Goal: Task Accomplishment & Management: Use online tool/utility

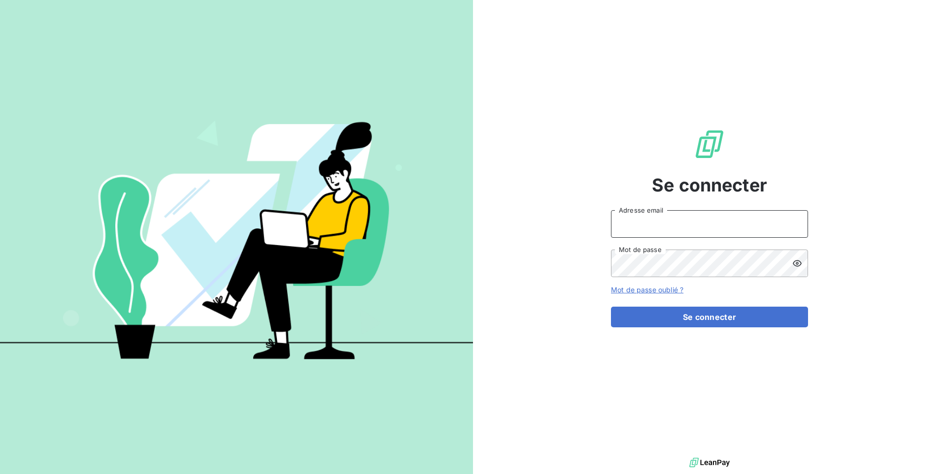
click at [700, 218] on input "Adresse email" at bounding box center [709, 224] width 197 height 28
type input "admin@antillesautolocation"
click at [611, 307] on button "Se connecter" at bounding box center [709, 317] width 197 height 21
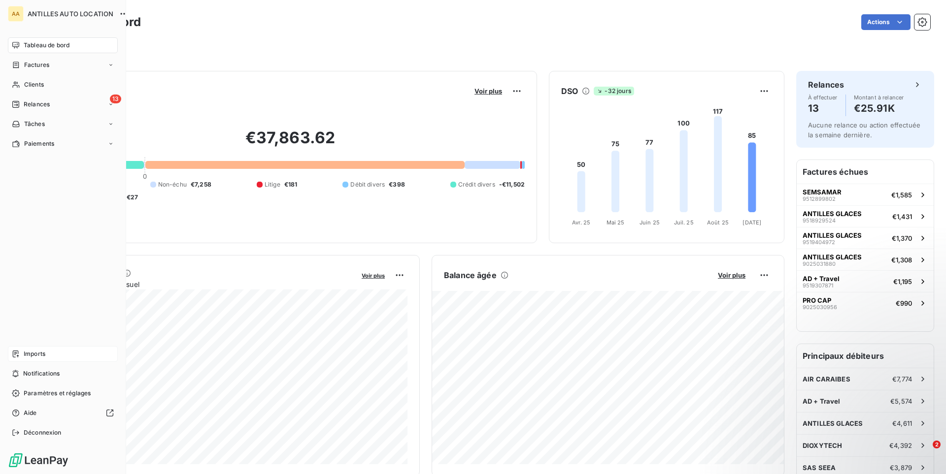
click at [45, 355] on span "Imports" at bounding box center [35, 354] width 22 height 9
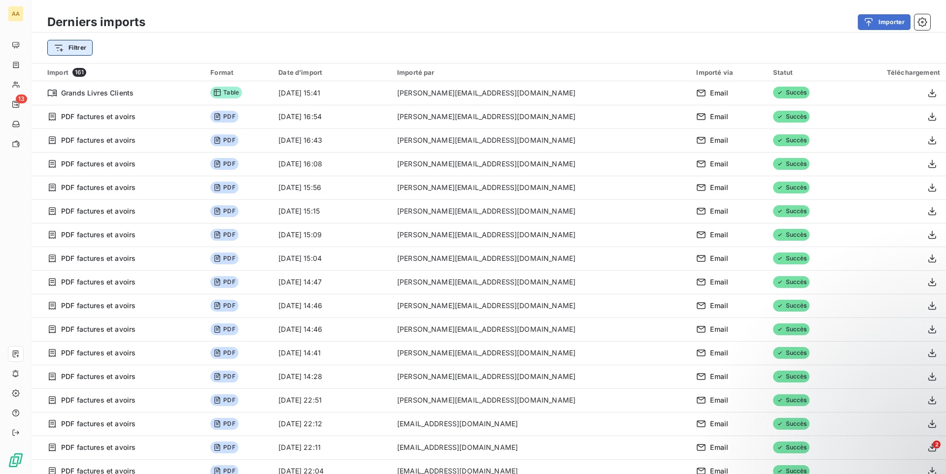
click at [60, 48] on html "AA 13 Derniers imports Importer Filtrer Import 161 Format Date d’import Importé…" at bounding box center [473, 237] width 946 height 474
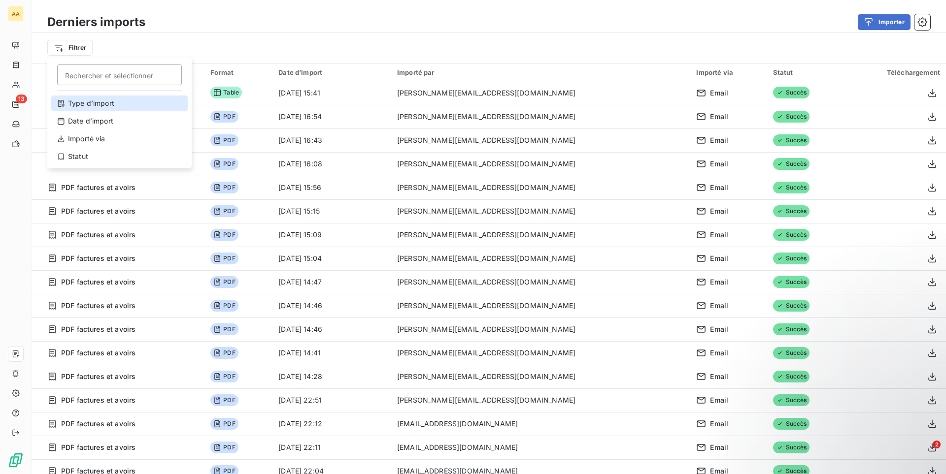
click at [88, 101] on div "Type d’import" at bounding box center [119, 104] width 136 height 16
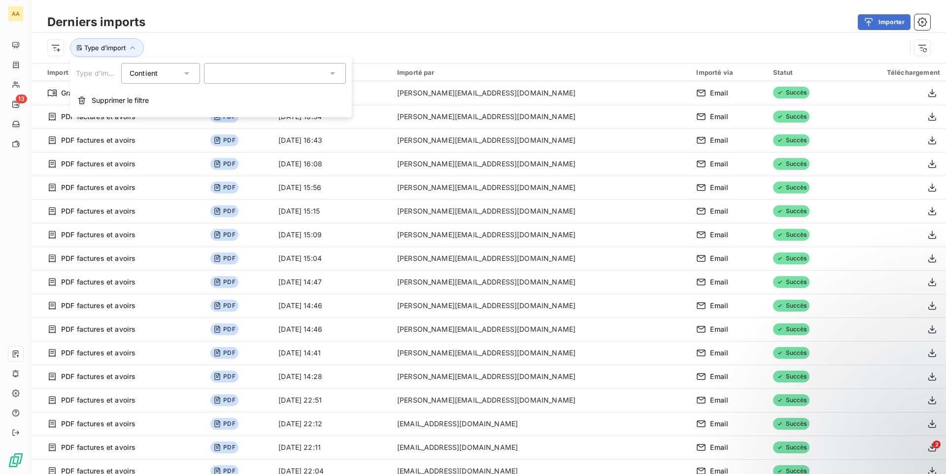
click at [264, 75] on div at bounding box center [275, 73] width 142 height 21
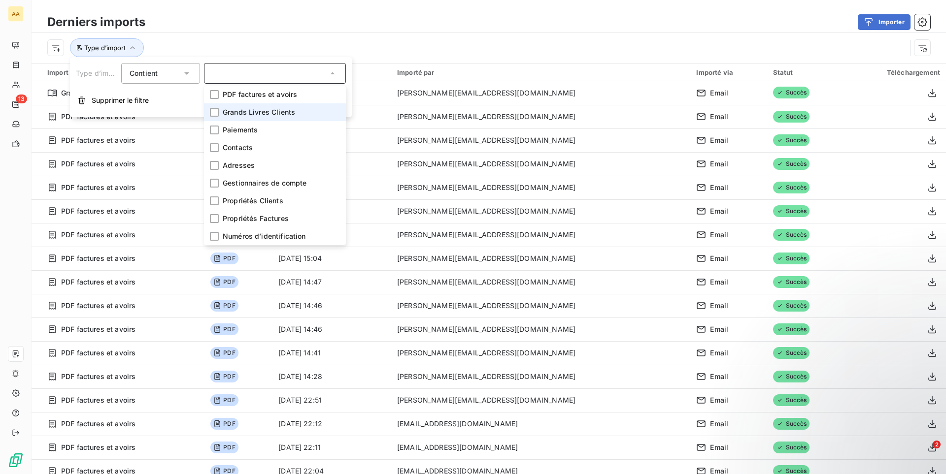
click at [246, 112] on span "Grands Livres Clients" at bounding box center [259, 112] width 72 height 10
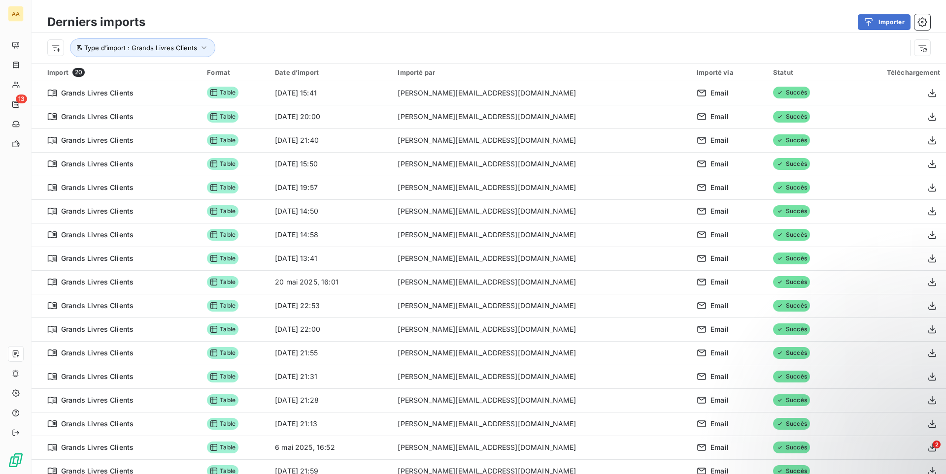
click at [344, 38] on div "Type d’import : Grands Livres Clients" at bounding box center [489, 48] width 914 height 31
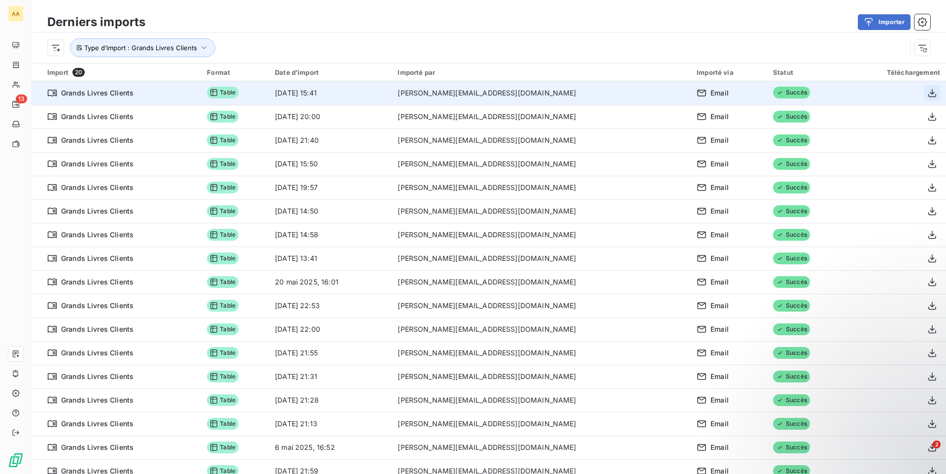
click at [928, 92] on icon "button" at bounding box center [932, 93] width 10 height 10
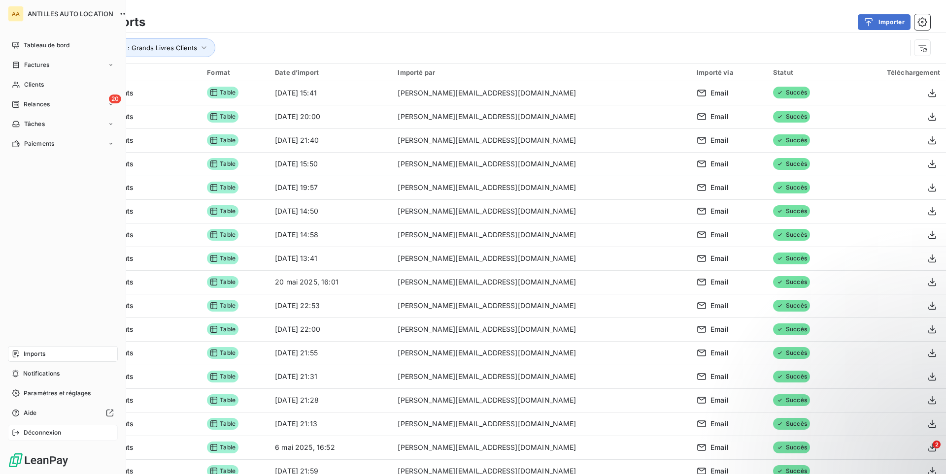
click at [43, 432] on span "Déconnexion" at bounding box center [43, 433] width 38 height 9
